Goal: Task Accomplishment & Management: Use online tool/utility

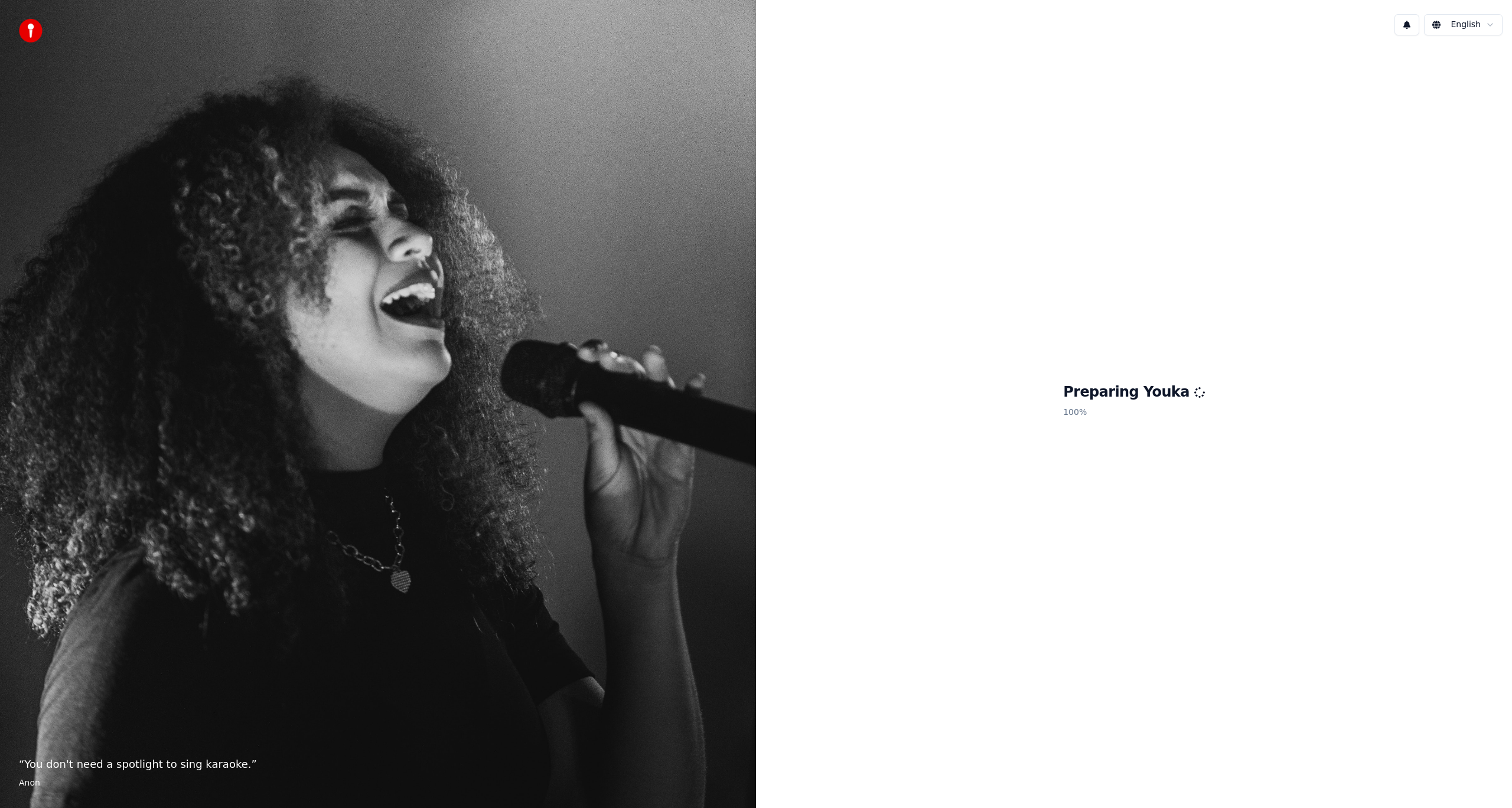
click at [1460, 32] on html "“ You don't need a spotlight to sing karaoke. ” Anon English Preparing Youka 10…" at bounding box center [756, 404] width 1512 height 808
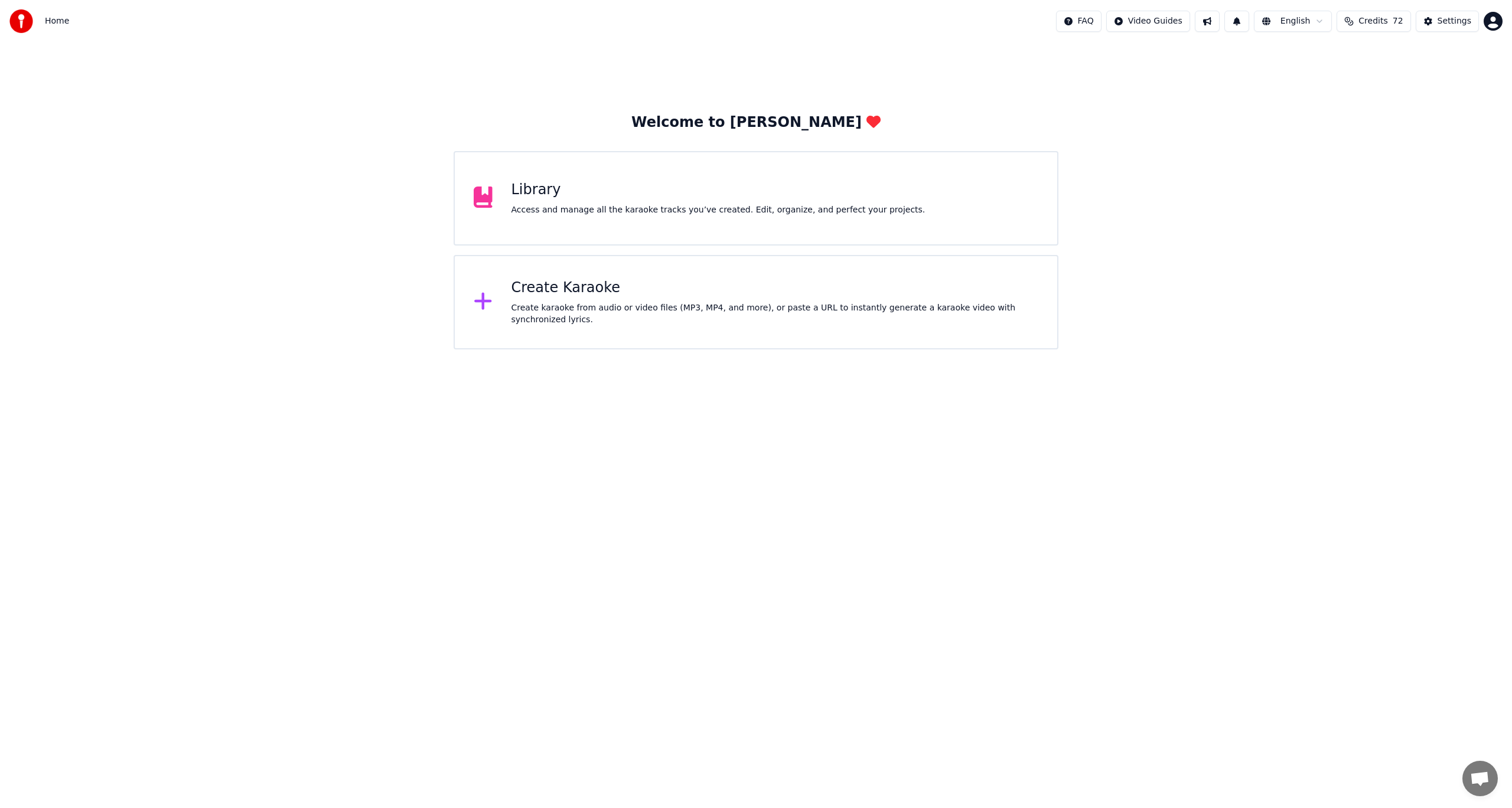
scroll to position [161, 0]
click at [665, 297] on div "Create Karaoke" at bounding box center [775, 288] width 528 height 19
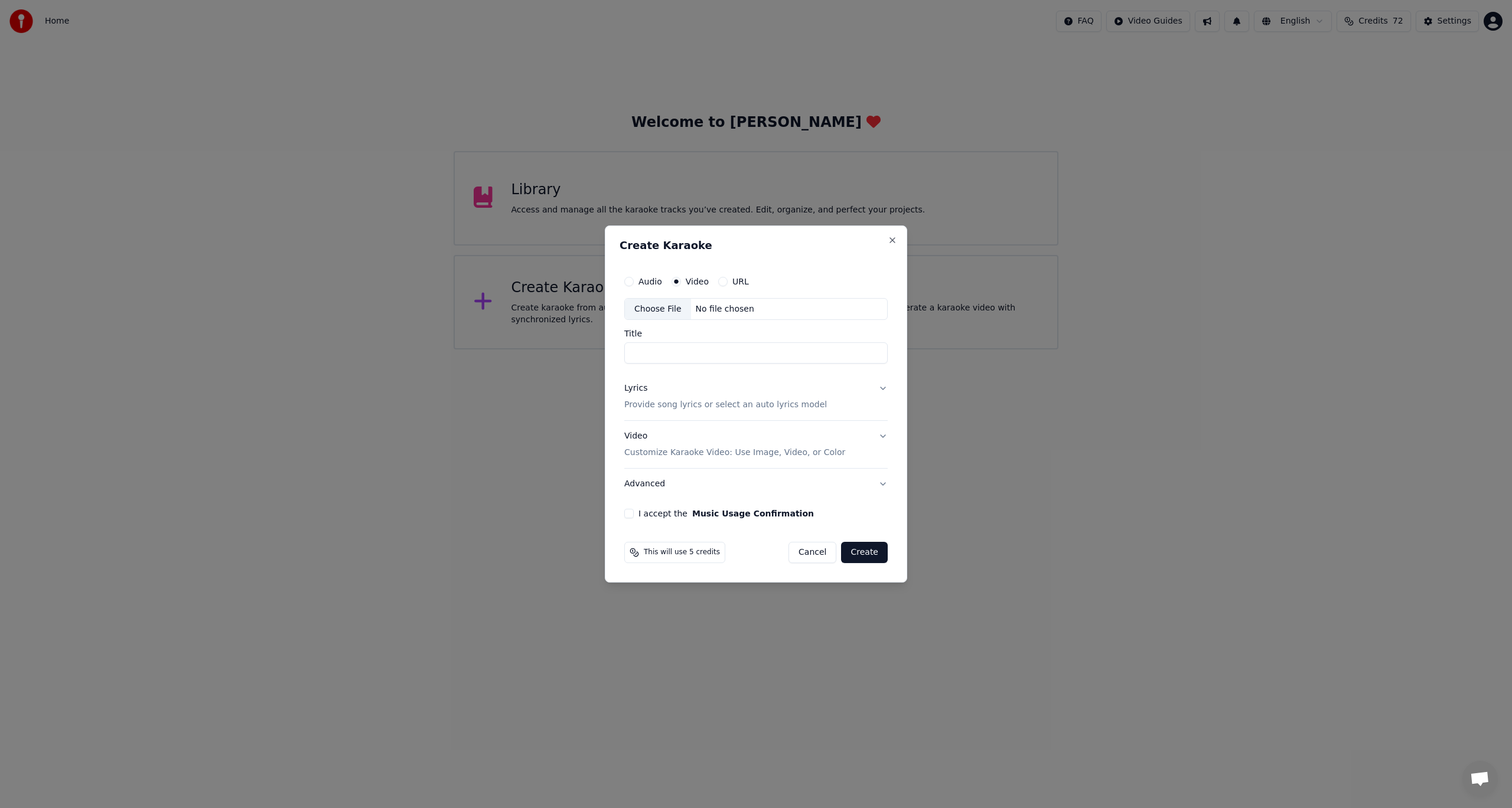
drag, startPoint x: 1048, startPoint y: 493, endPoint x: 1035, endPoint y: 483, distance: 16.4
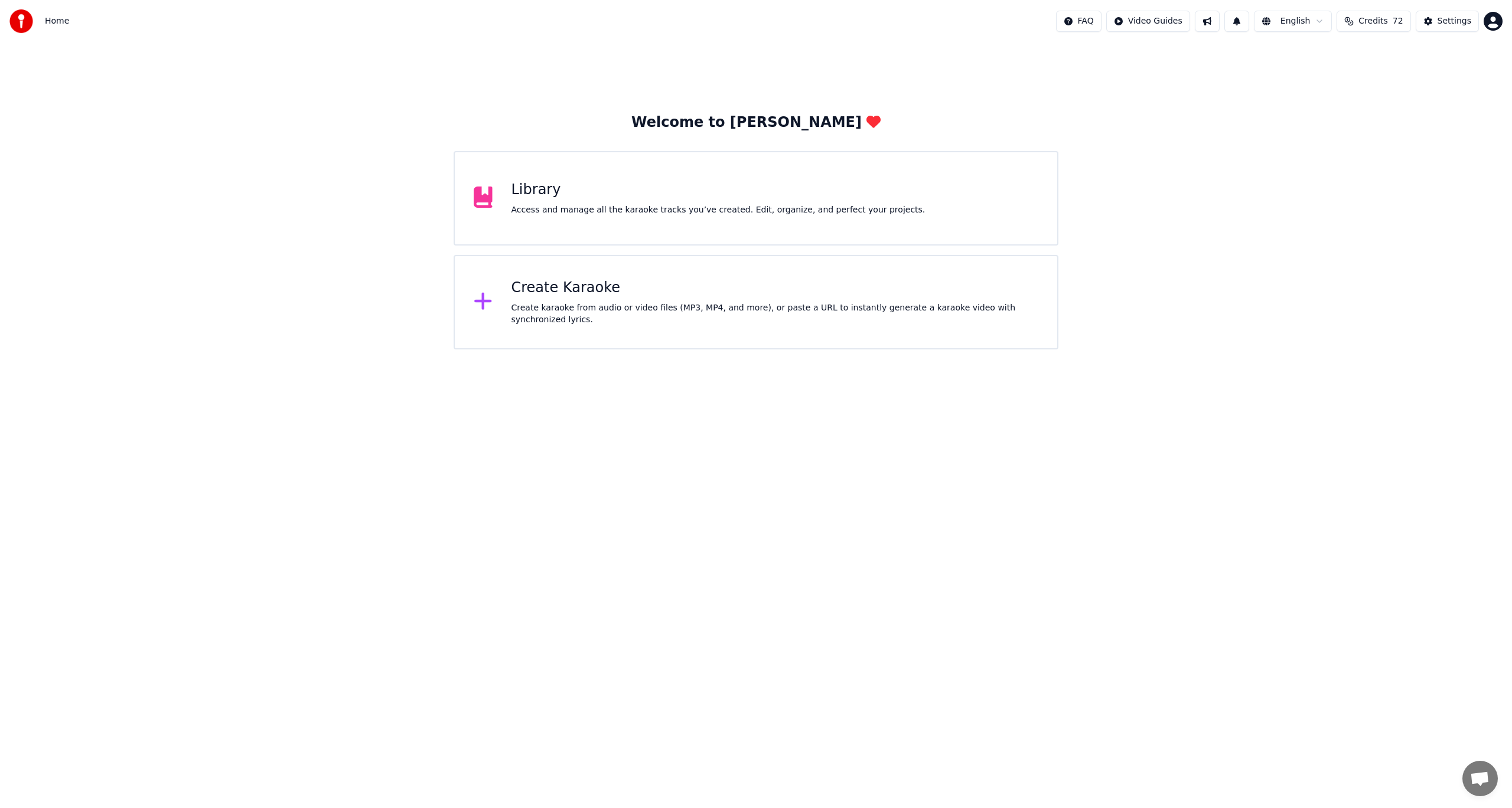
click at [708, 212] on div "Access and manage all the karaoke tracks you’ve created. Edit, organize, and pe…" at bounding box center [719, 209] width 414 height 12
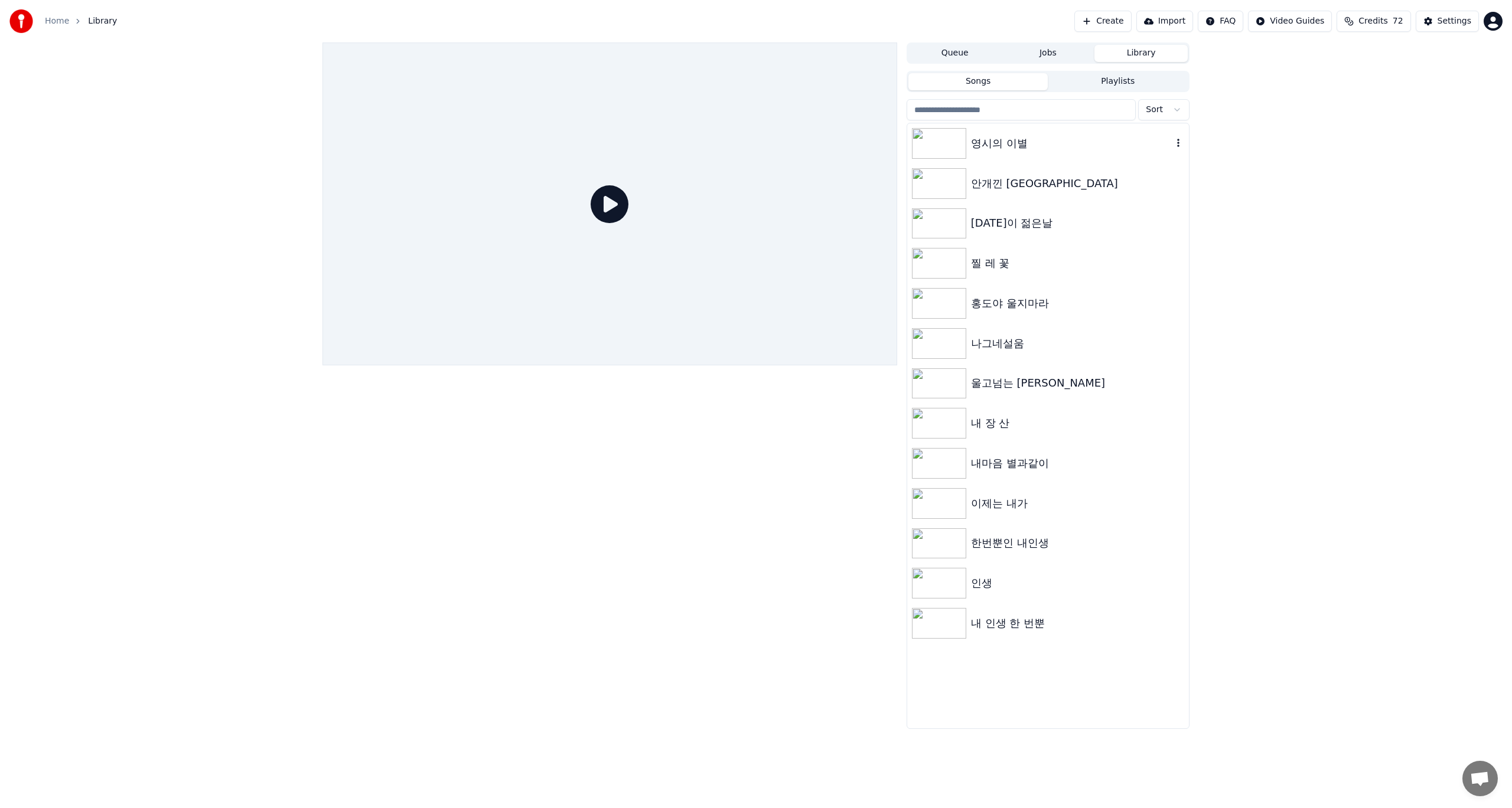
click at [948, 149] on img at bounding box center [939, 143] width 54 height 30
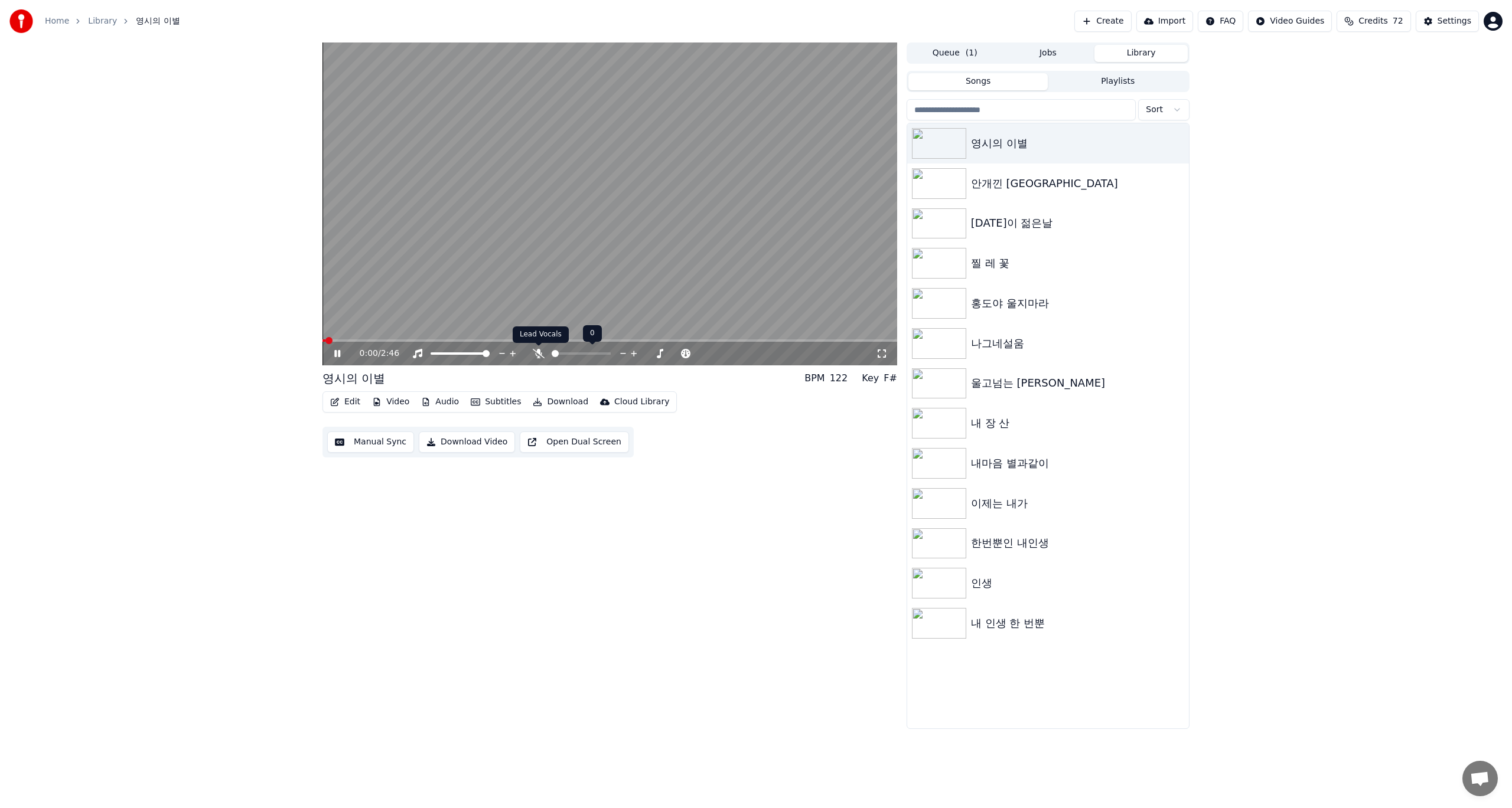
click at [541, 354] on icon at bounding box center [538, 354] width 12 height 10
click at [350, 402] on button "Edit" at bounding box center [345, 402] width 40 height 16
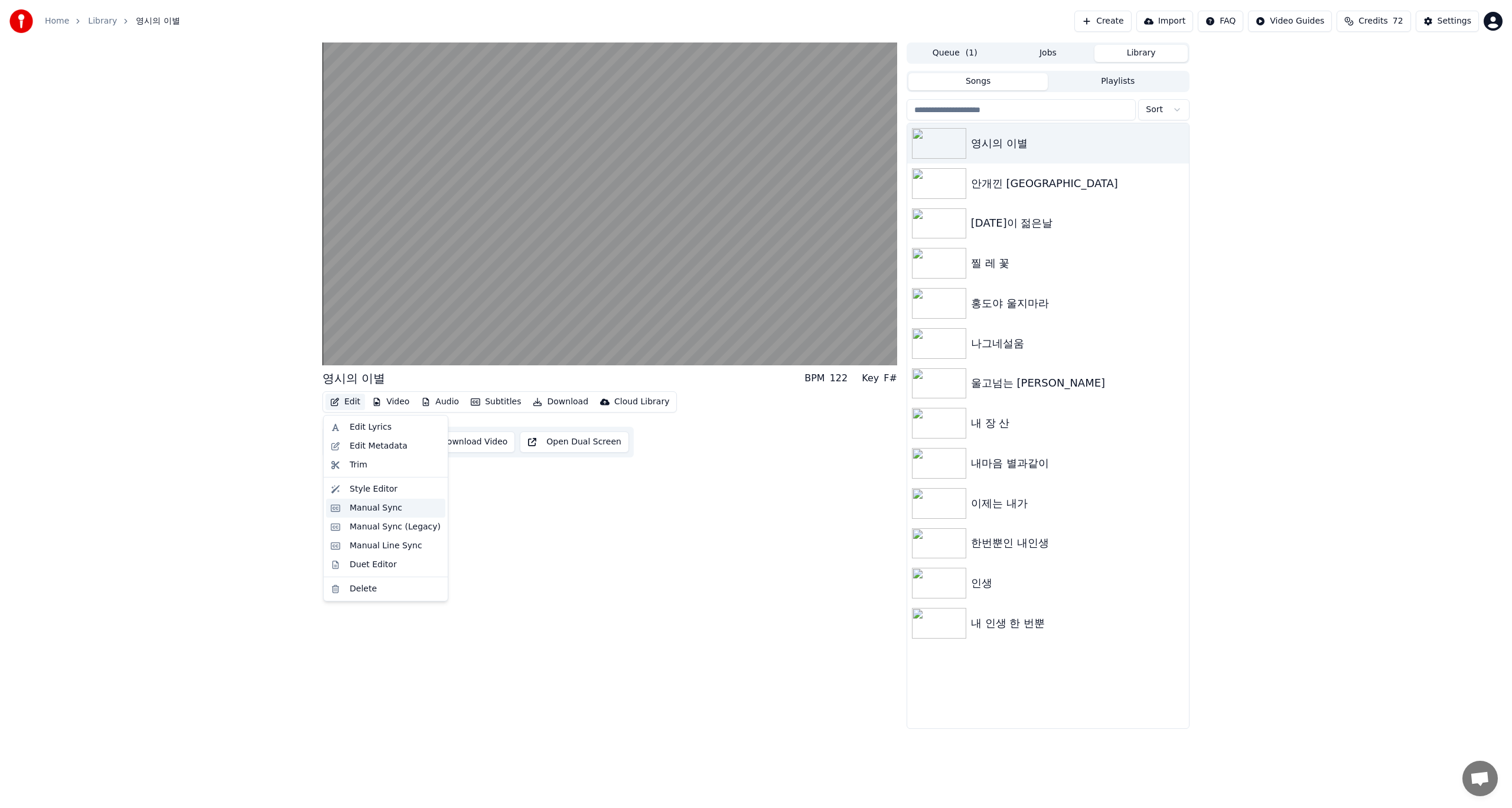
click at [385, 508] on div "Manual Sync" at bounding box center [376, 508] width 52 height 12
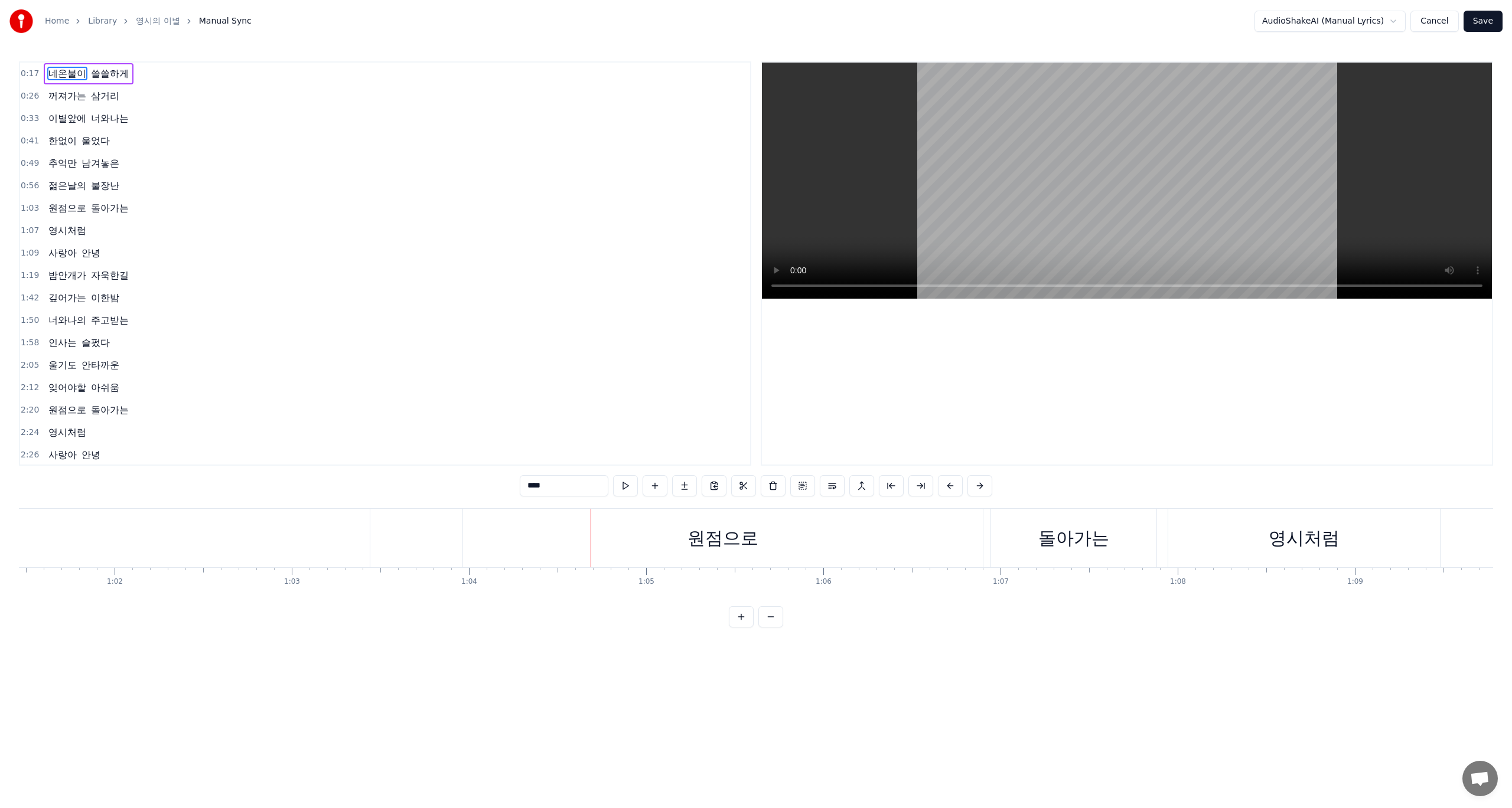
scroll to position [0, 11402]
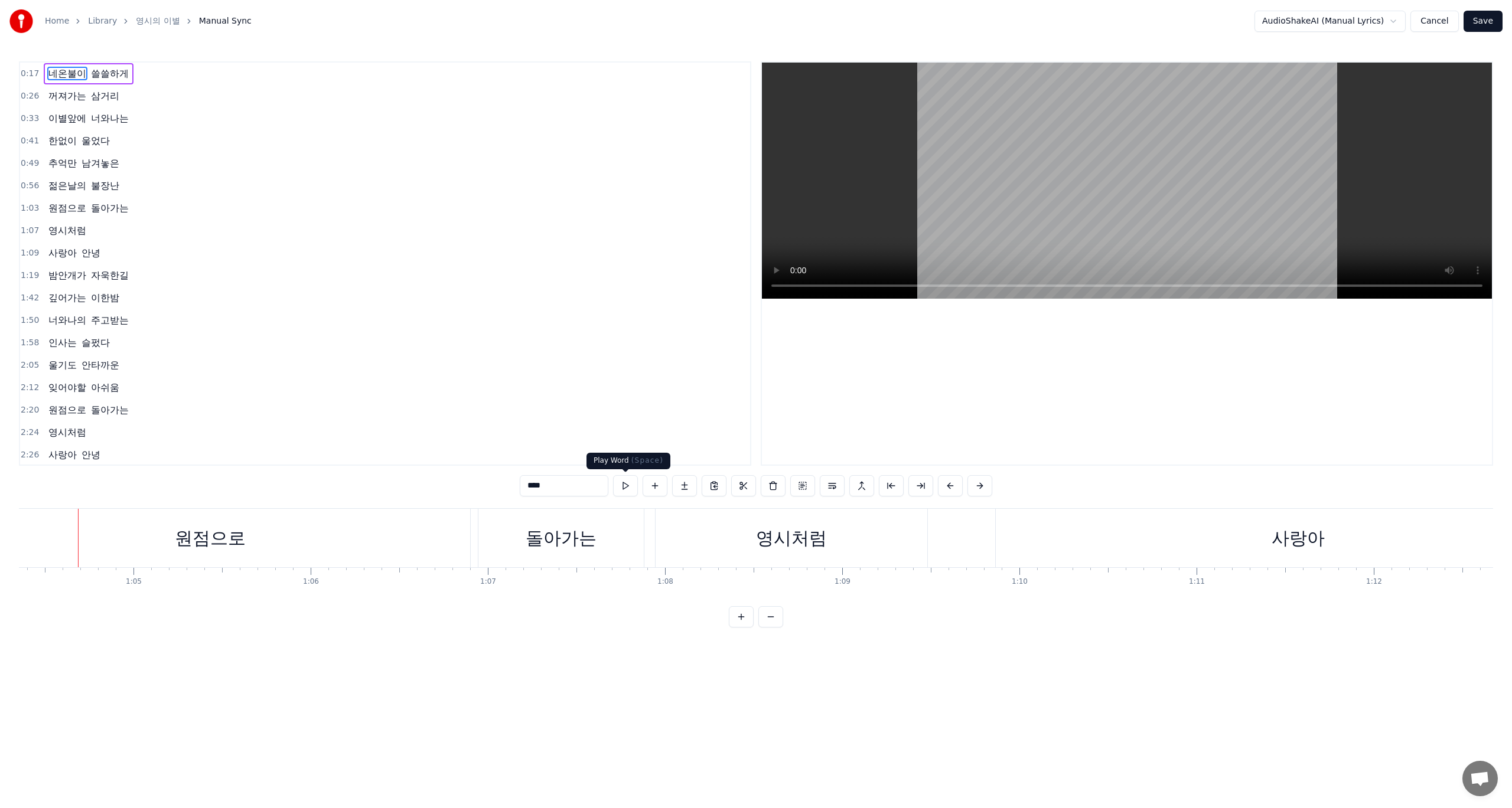
click at [631, 488] on button at bounding box center [625, 485] width 25 height 21
type input "****"
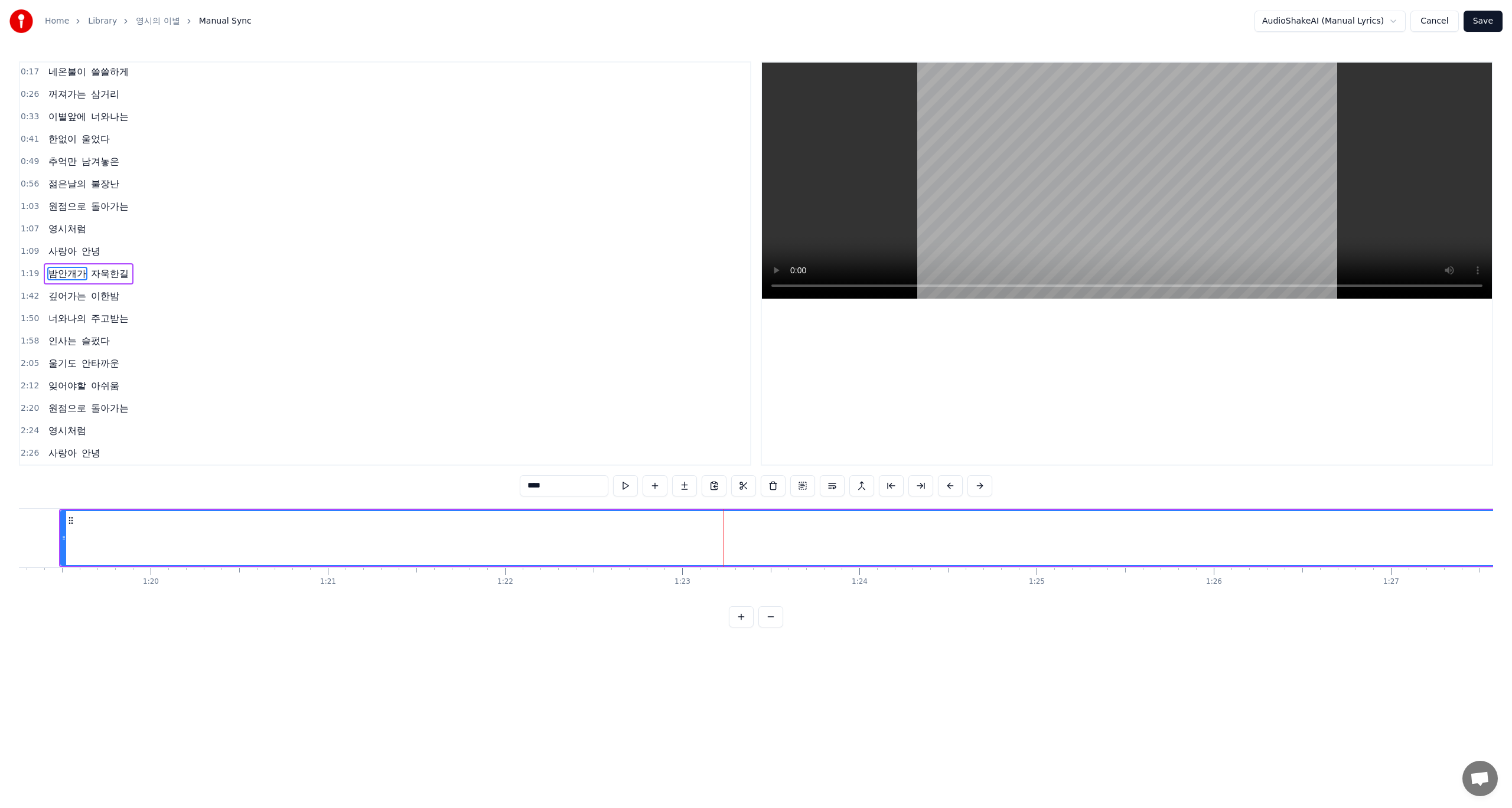
scroll to position [0, 14023]
click at [48, 543] on div "밤안개가" at bounding box center [1442, 538] width 3311 height 54
click at [283, 540] on div "밤안개가" at bounding box center [1394, 538] width 3311 height 54
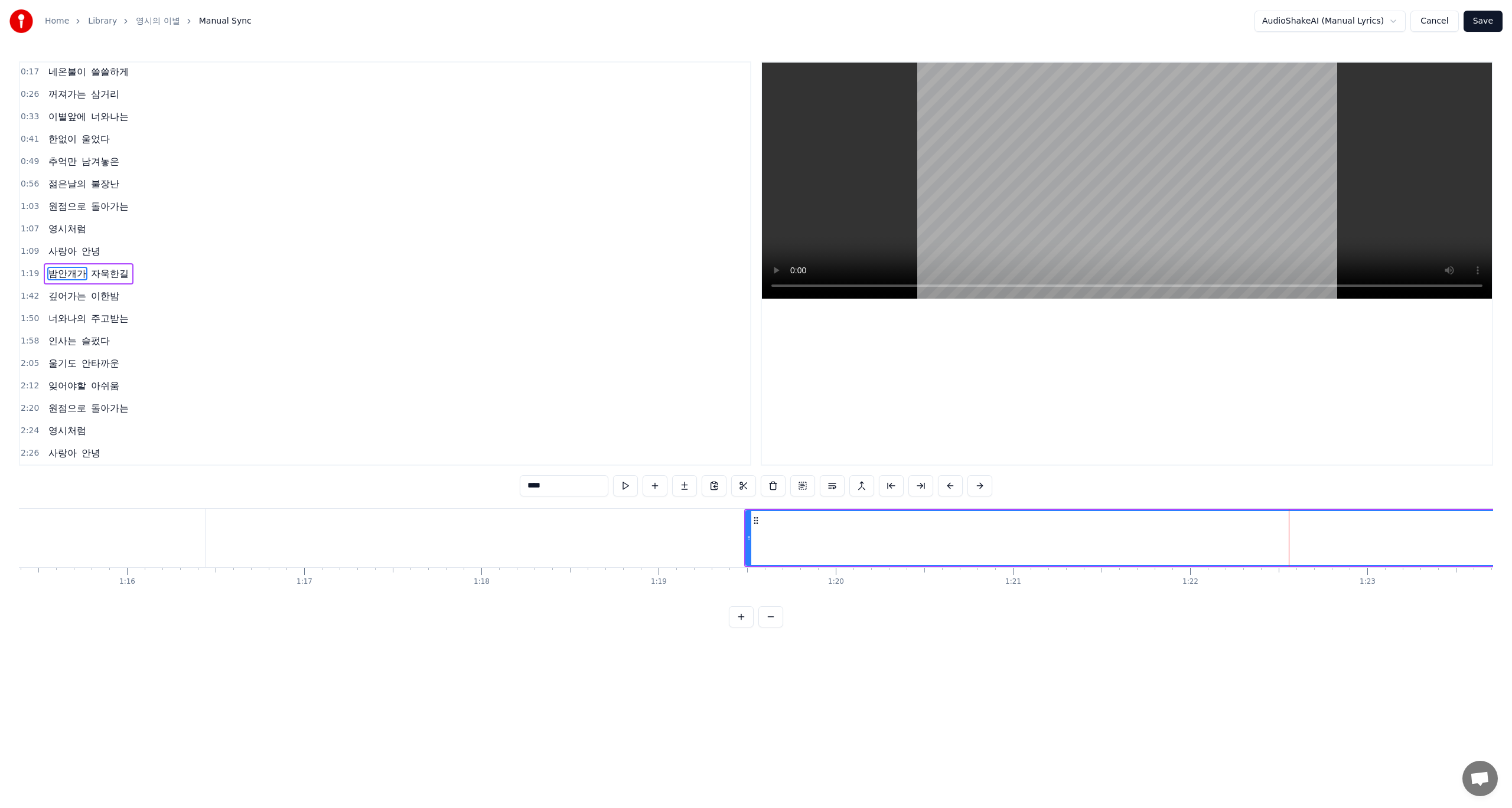
scroll to position [0, 13333]
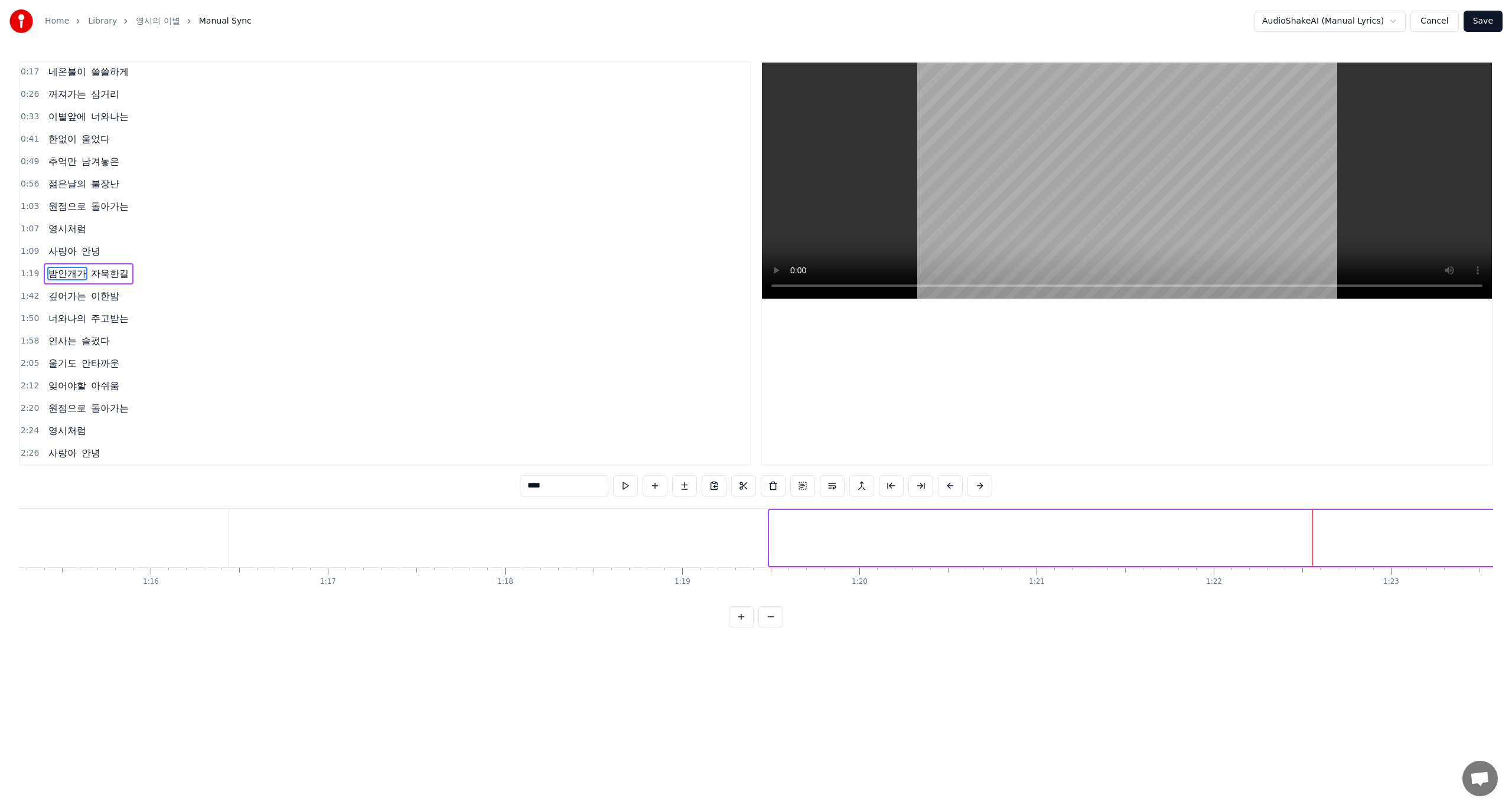
drag, startPoint x: 771, startPoint y: 546, endPoint x: 1513, endPoint y: 533, distance: 742.1
click at [1511, 533] on html "Home Library 영시의 이별 Manual Sync AudioShakeAI (Manual Lyrics) Cancel Save 0:17 네…" at bounding box center [756, 323] width 1512 height 647
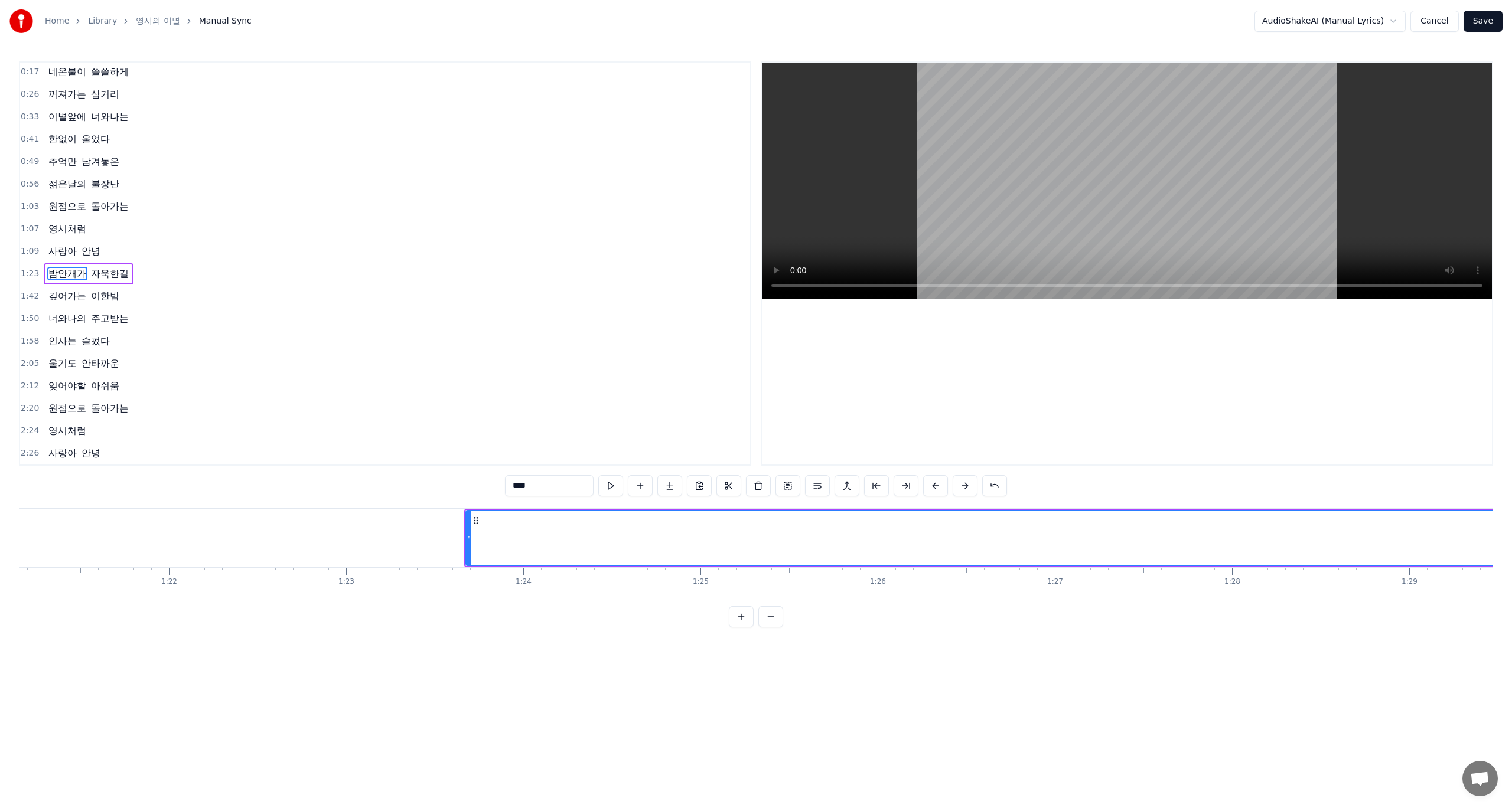
scroll to position [0, 14354]
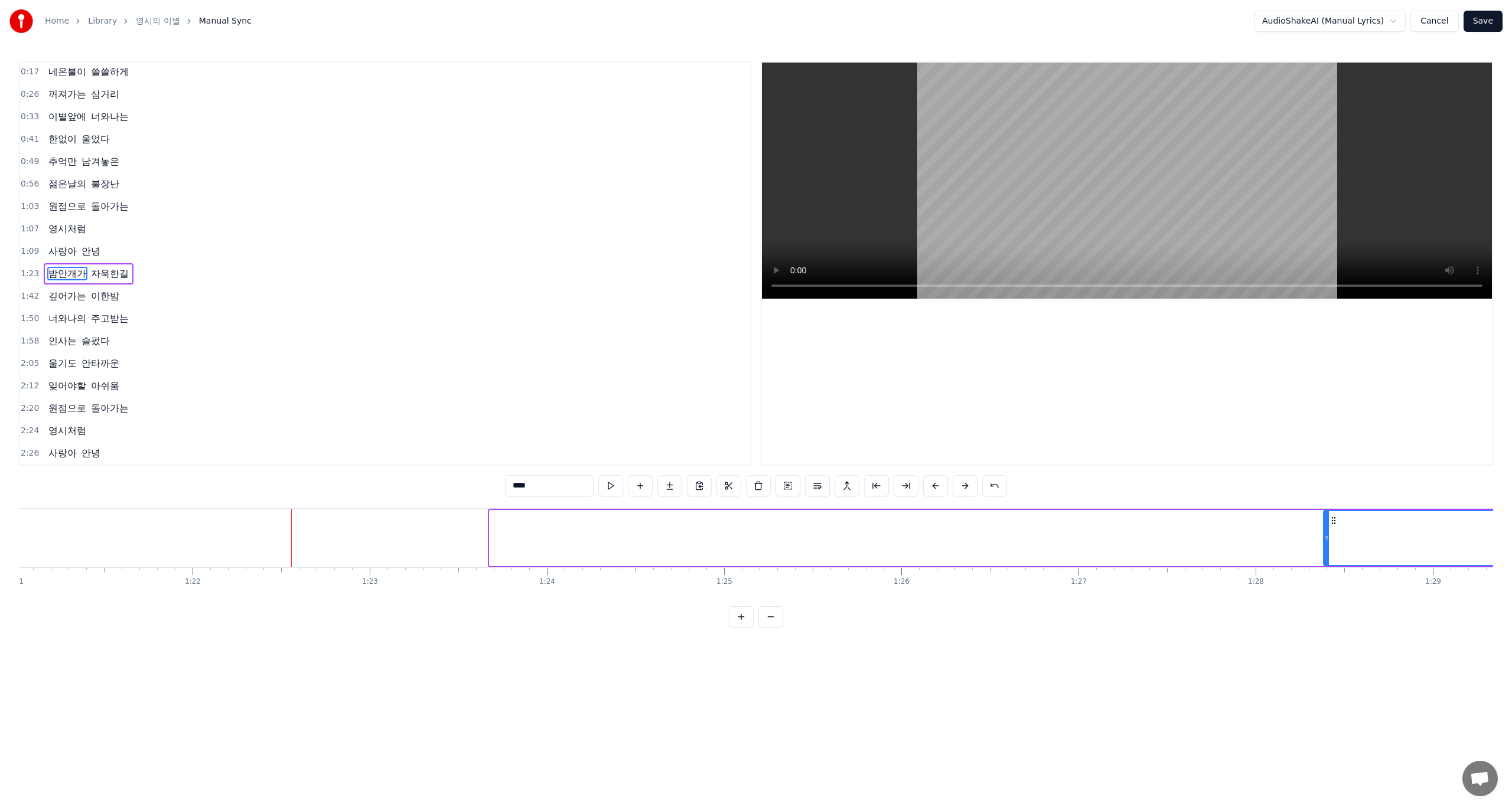
drag, startPoint x: 493, startPoint y: 544, endPoint x: 1404, endPoint y: 546, distance: 911.0
click at [1329, 546] on div at bounding box center [1327, 538] width 5 height 54
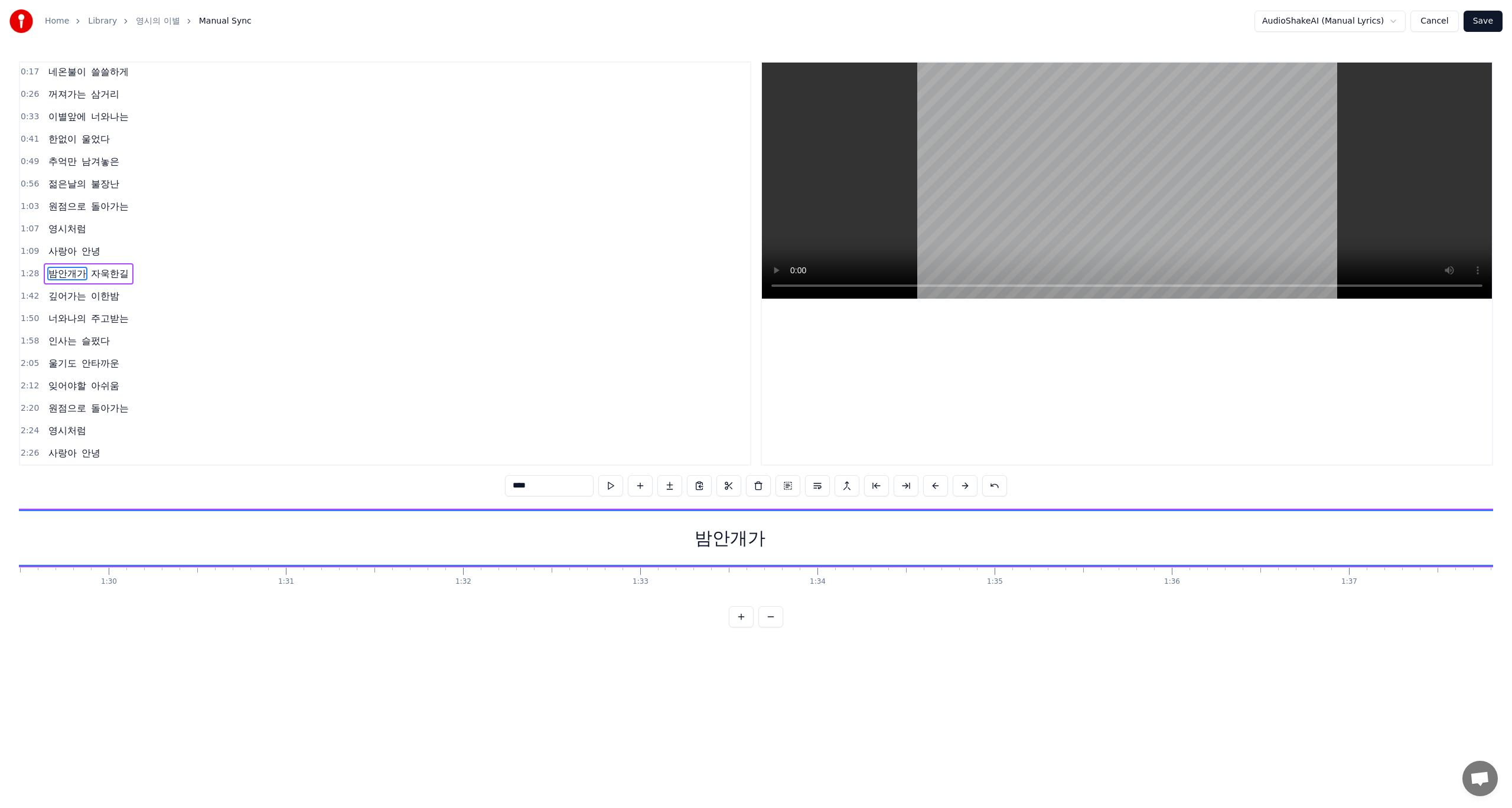
scroll to position [0, 15615]
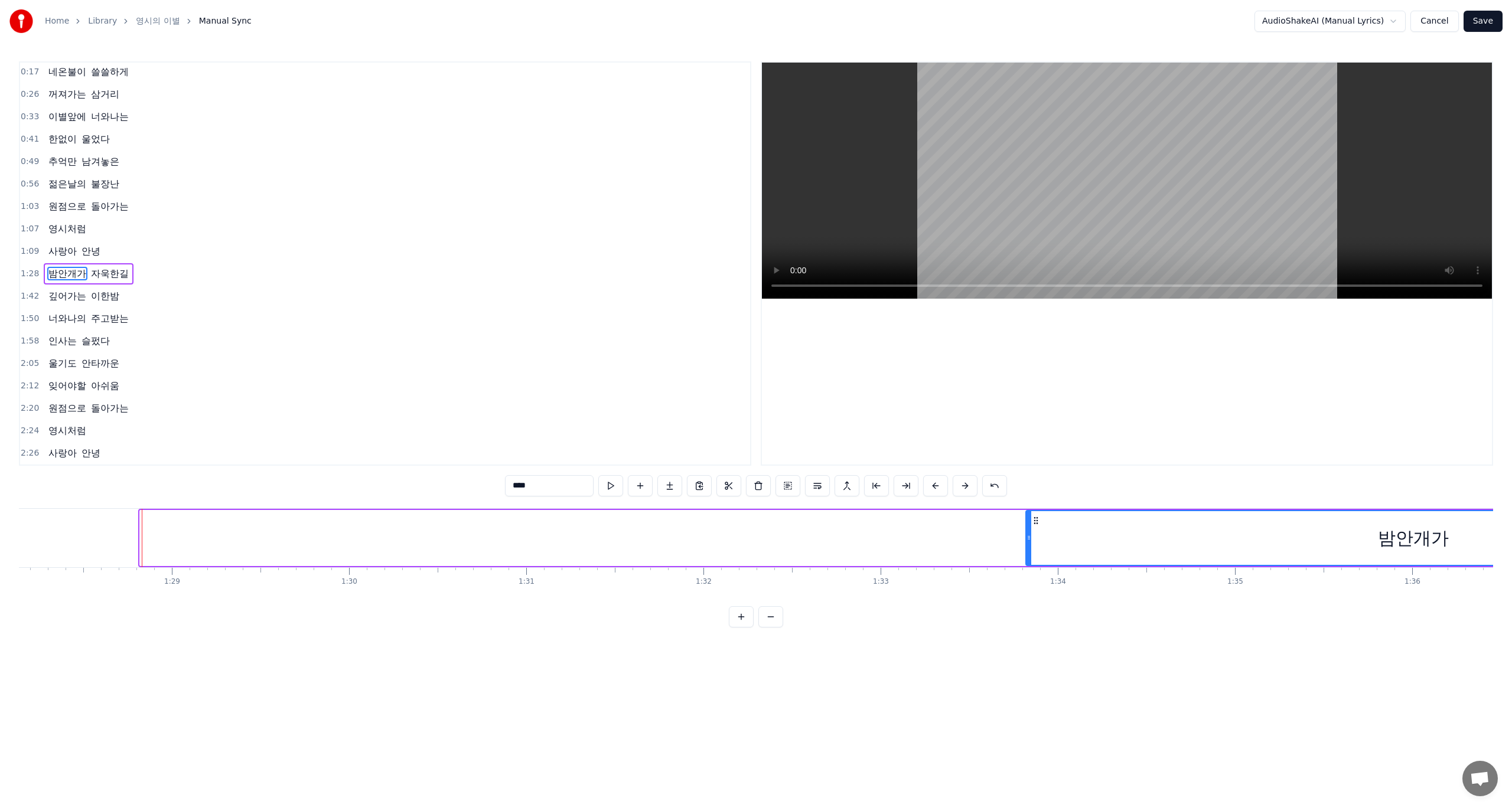
drag, startPoint x: 143, startPoint y: 546, endPoint x: 1028, endPoint y: 553, distance: 885.0
click at [1028, 553] on div at bounding box center [1029, 538] width 5 height 54
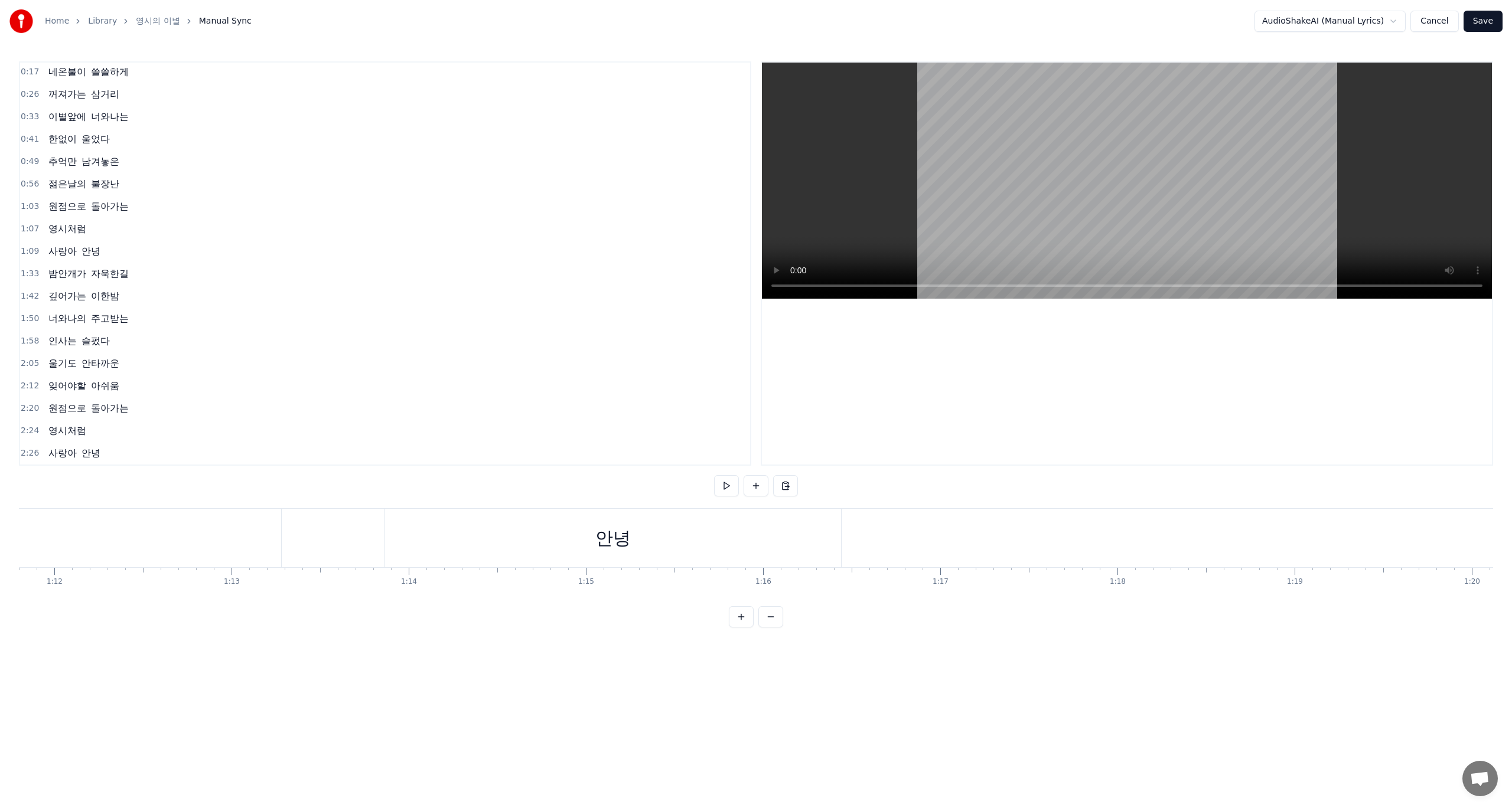
scroll to position [0, 12745]
click at [1483, 21] on button "Save" at bounding box center [1483, 21] width 39 height 21
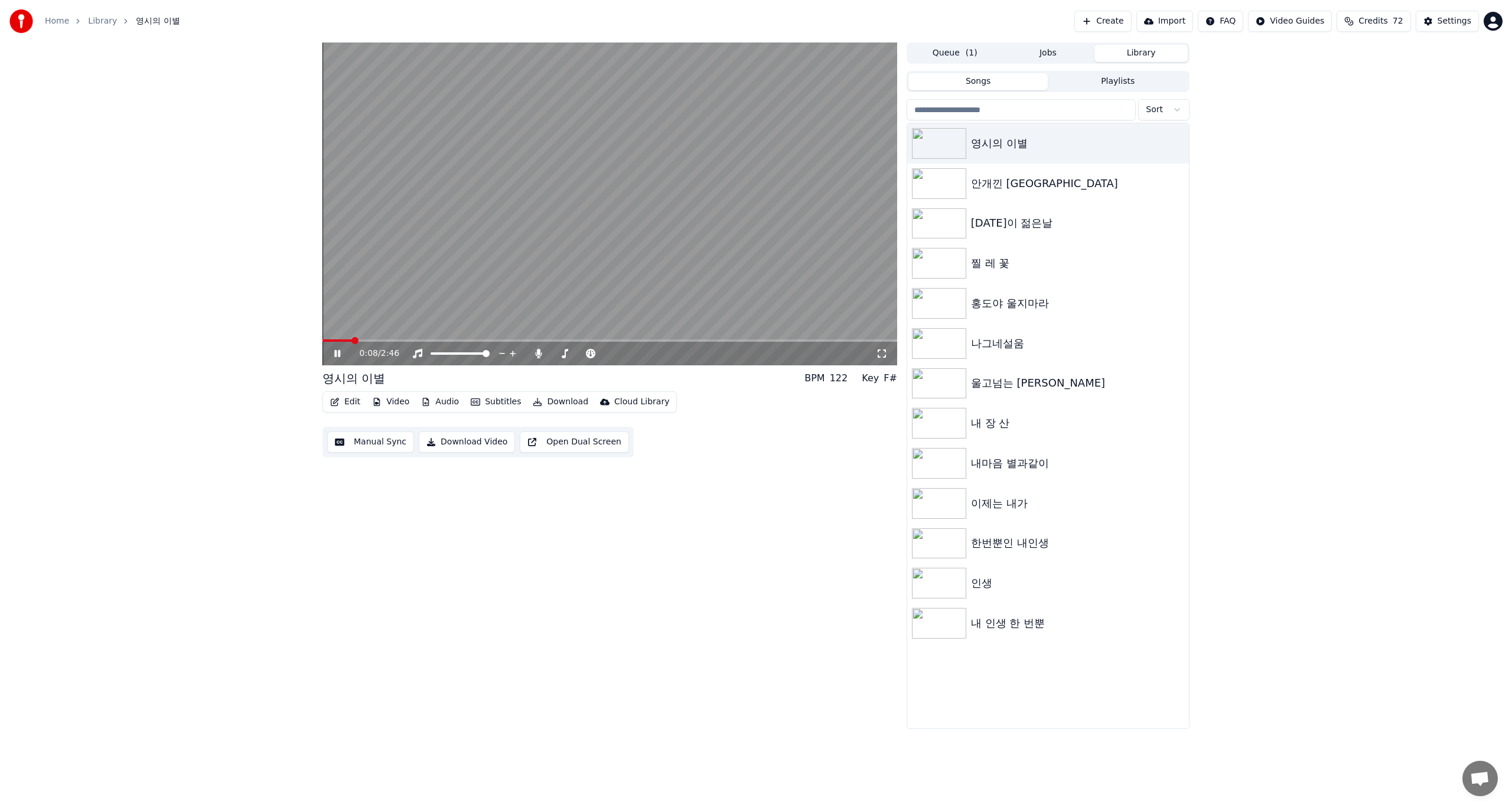
click at [400, 339] on video at bounding box center [609, 204] width 574 height 323
click at [418, 343] on span at bounding box center [421, 341] width 7 height 7
click at [339, 354] on icon at bounding box center [337, 354] width 7 height 9
click at [548, 341] on span at bounding box center [547, 341] width 7 height 7
click at [334, 356] on icon at bounding box center [346, 354] width 28 height 10
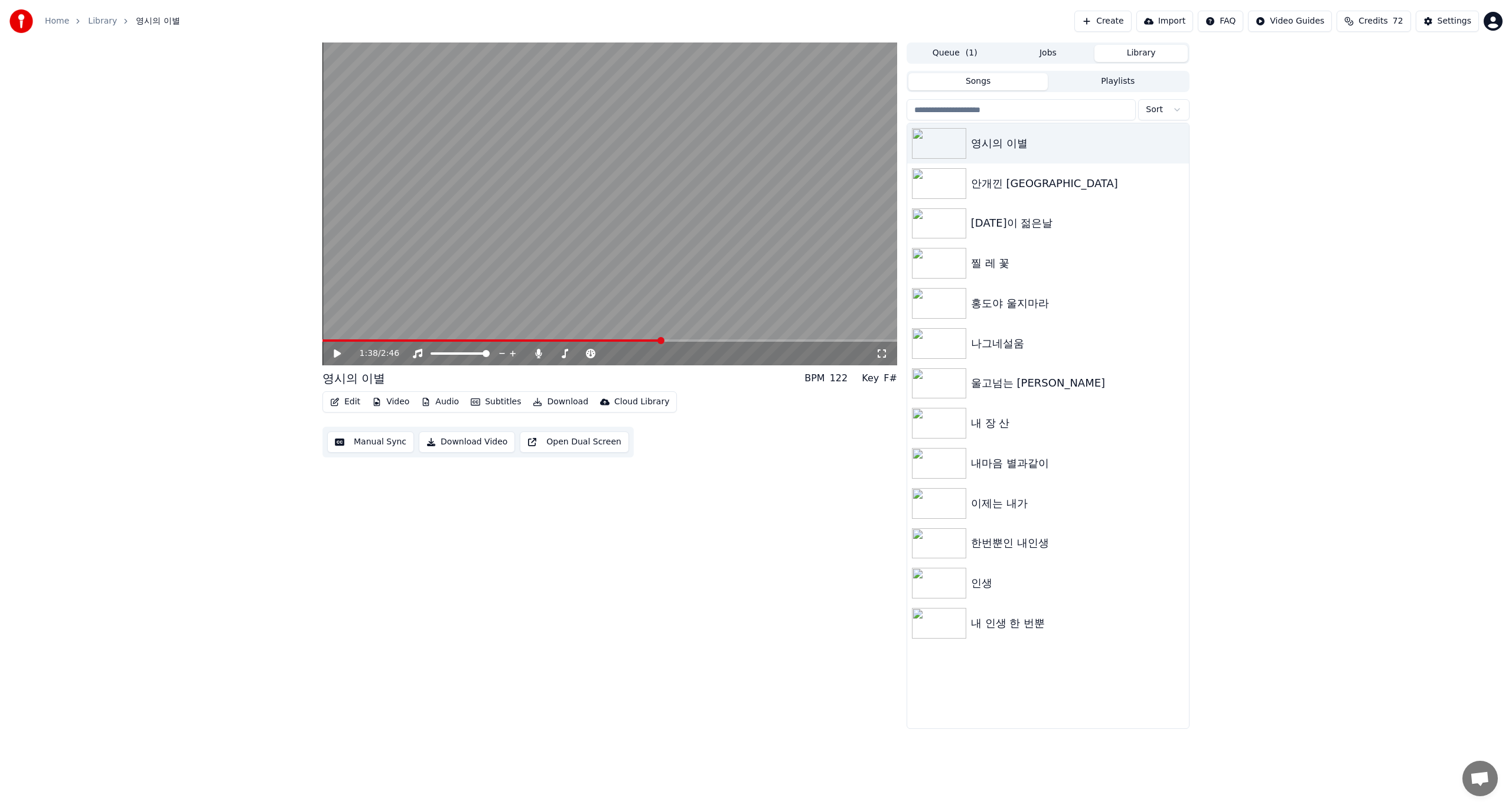
click at [600, 339] on span at bounding box center [492, 340] width 339 height 2
click at [336, 353] on icon at bounding box center [337, 354] width 7 height 9
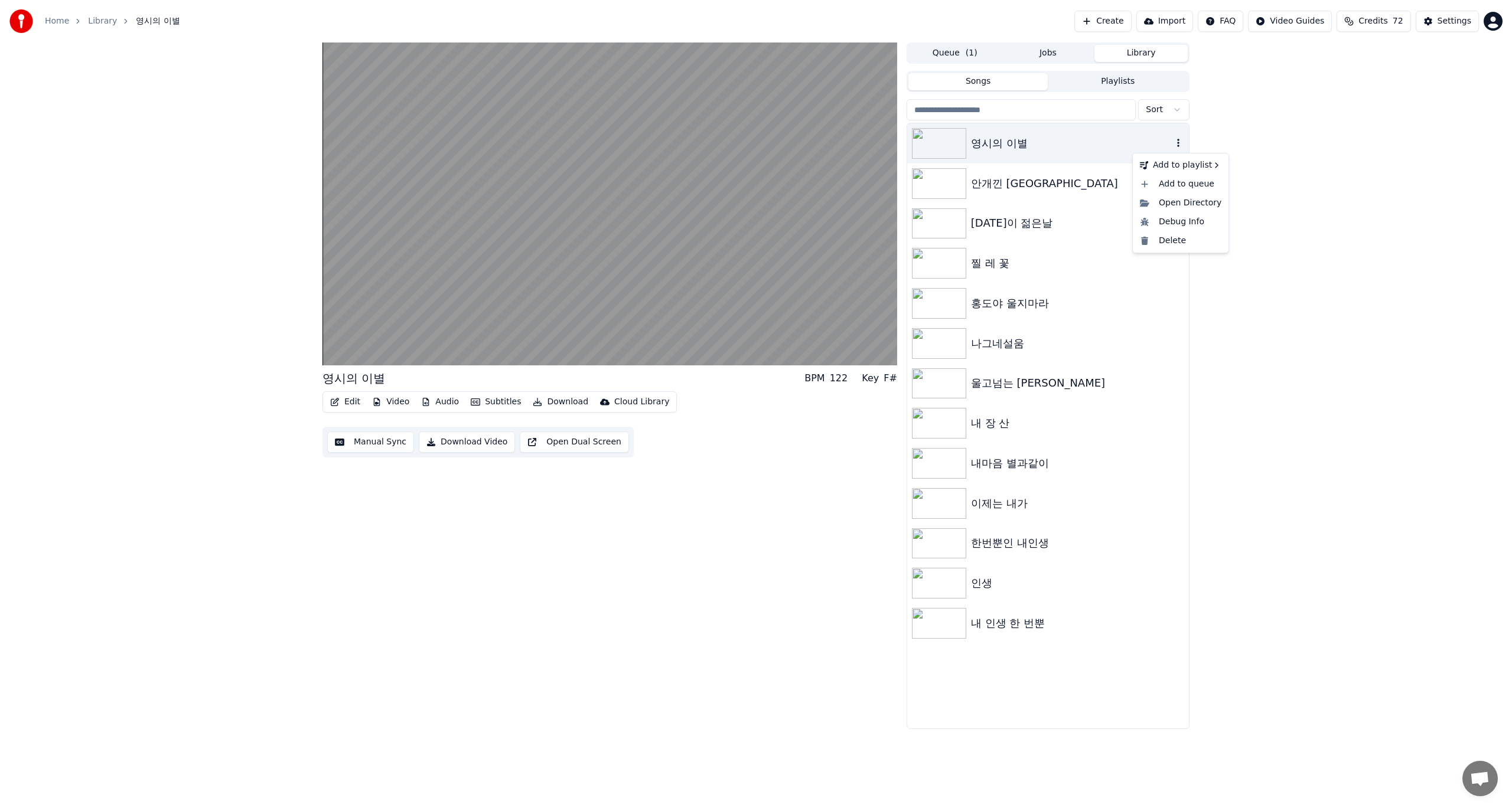
click at [1181, 142] on icon "button" at bounding box center [1178, 143] width 12 height 10
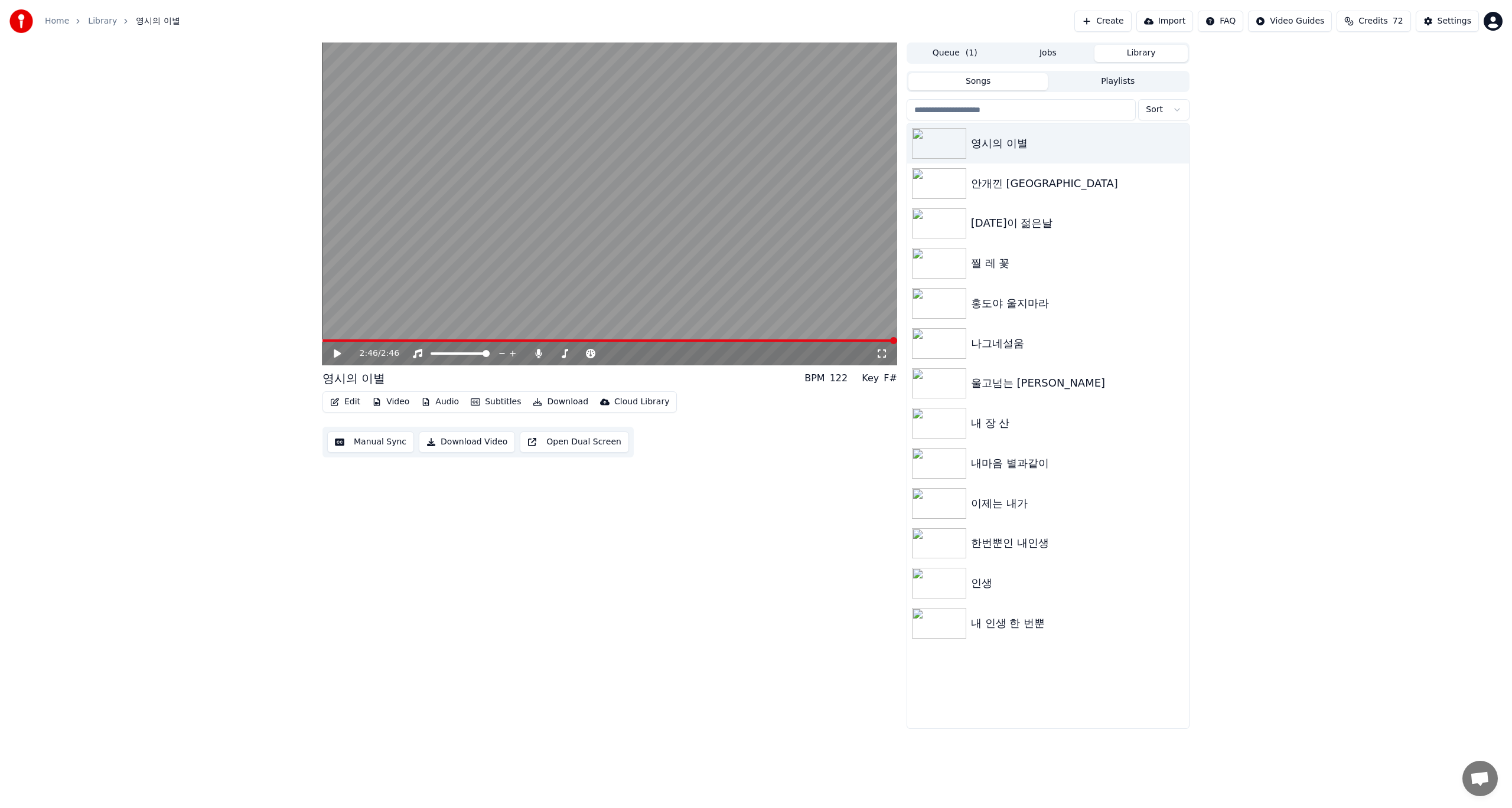
click at [461, 437] on button "Download Video" at bounding box center [467, 442] width 96 height 21
